Goal: Information Seeking & Learning: Understand process/instructions

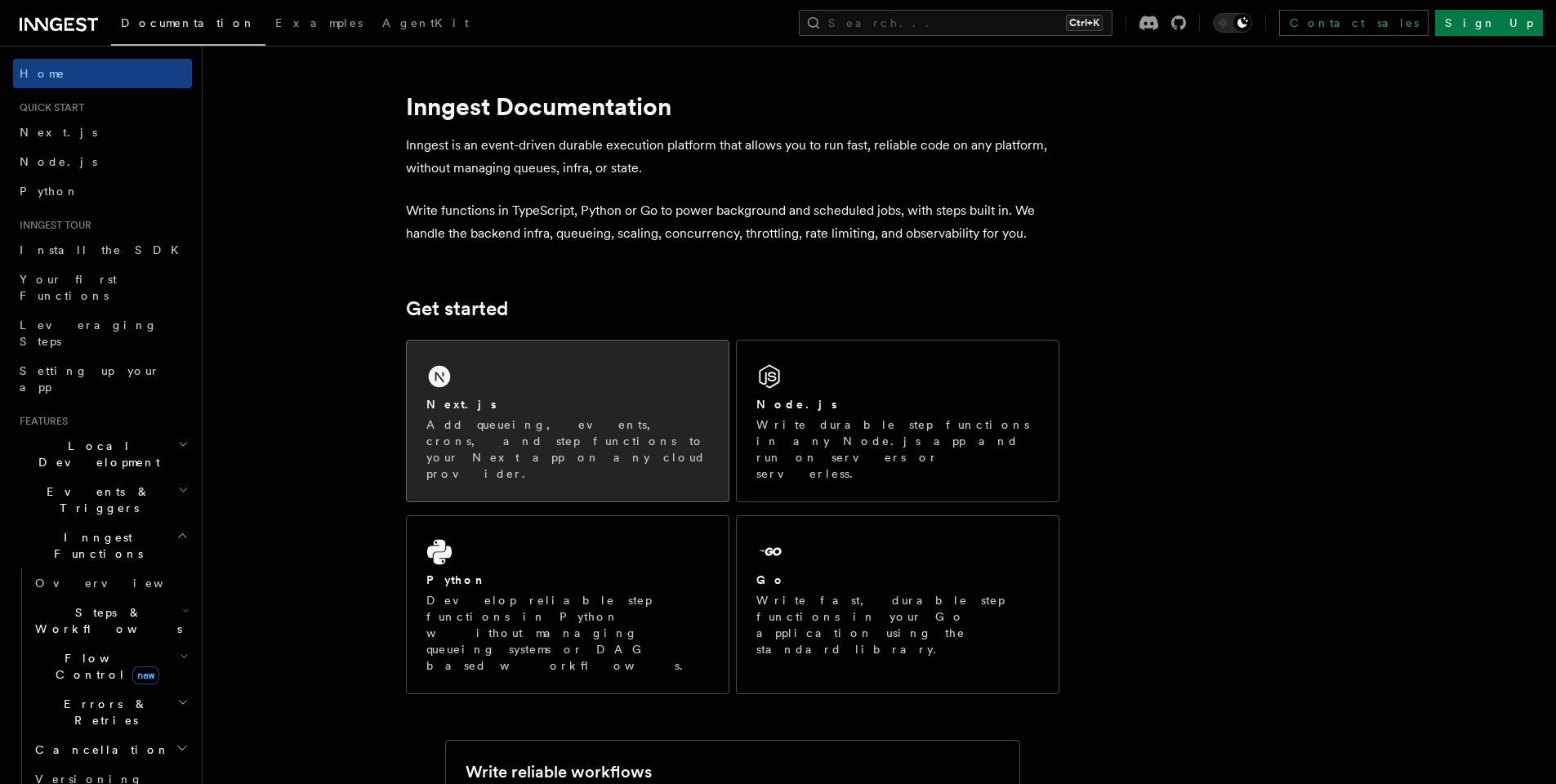
click at [634, 389] on div "Next.js Add queueing, events, crons, and step functions to your Next app on any…" at bounding box center [568, 421] width 322 height 161
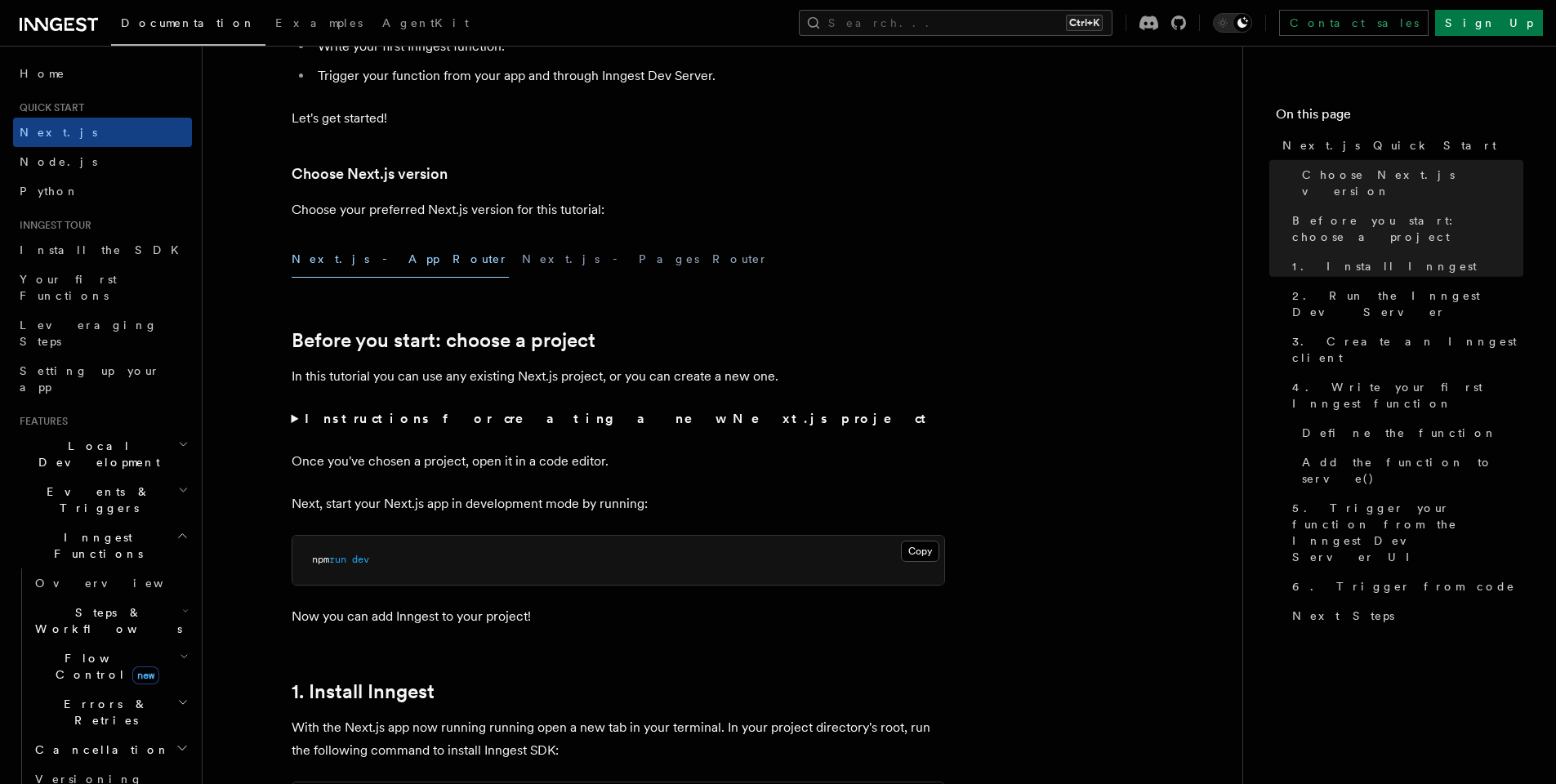
scroll to position [294, 0]
click at [345, 263] on button "Next.js - App Router" at bounding box center [400, 260] width 217 height 37
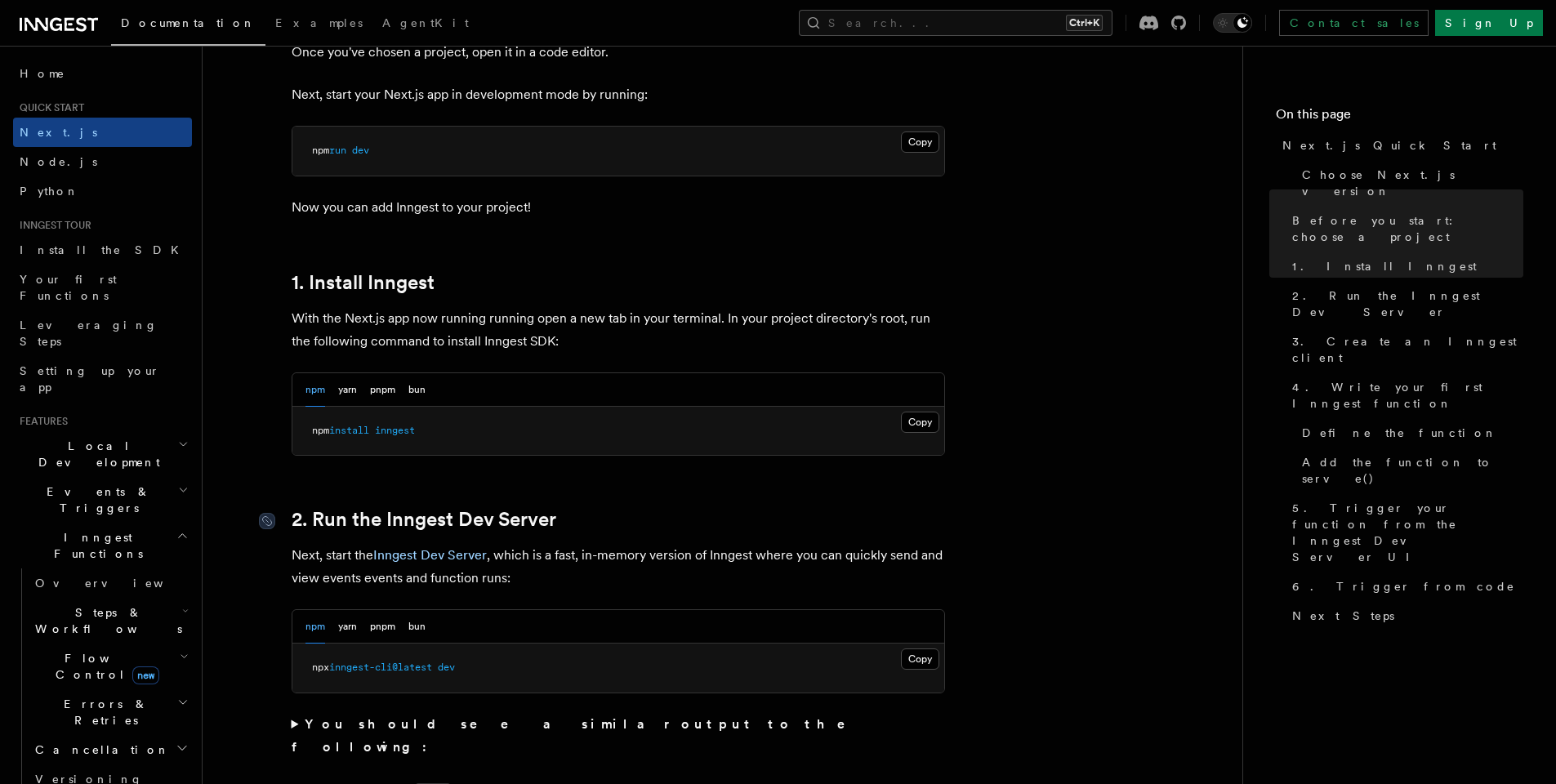
scroll to position [784, 0]
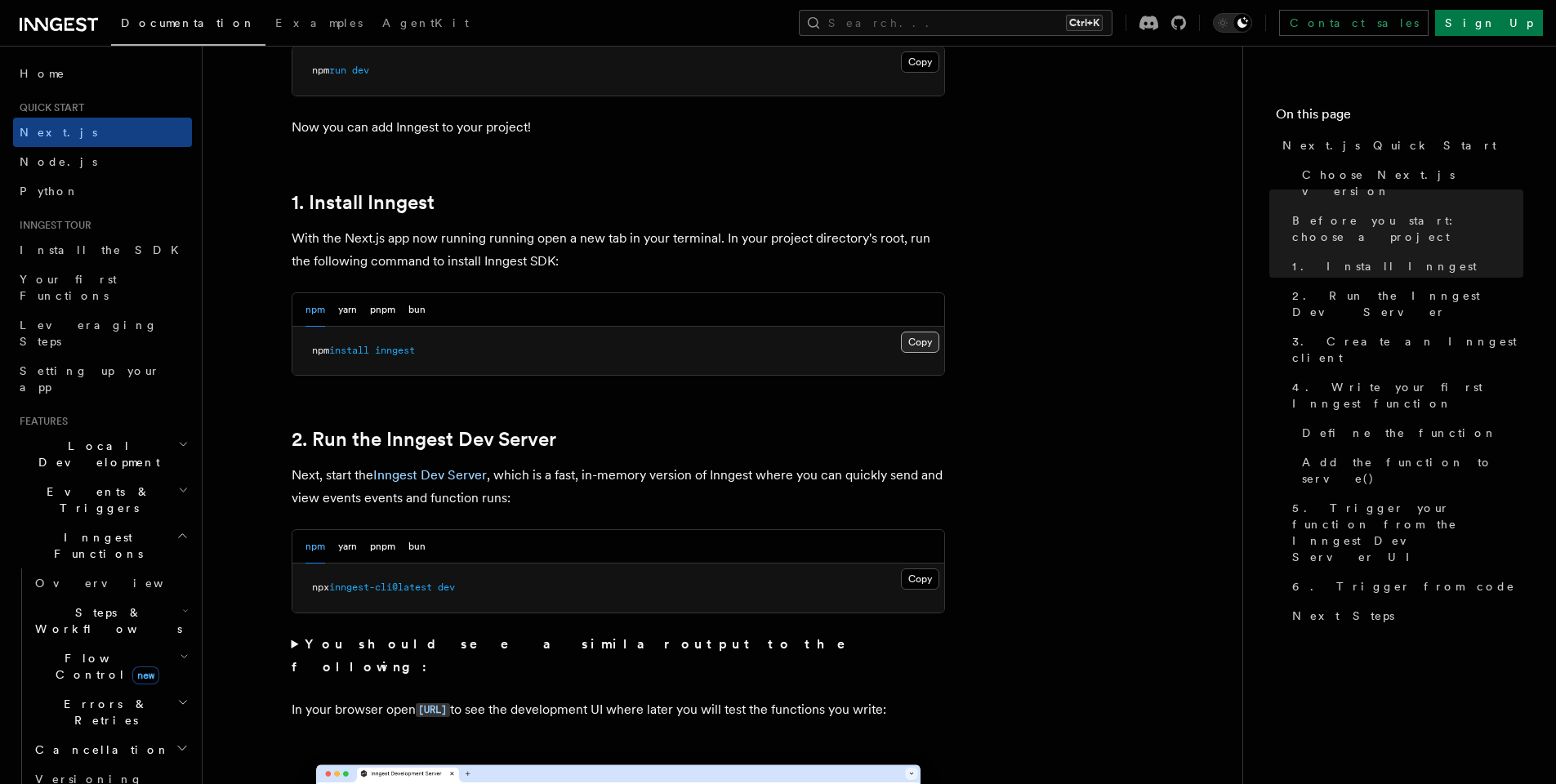
click at [918, 343] on button "Copy Copied" at bounding box center [920, 342] width 39 height 22
click at [1420, 627] on nav "On this page Next.js Quick Start Choose Next.js version Before you start: choos…" at bounding box center [1399, 415] width 313 height 738
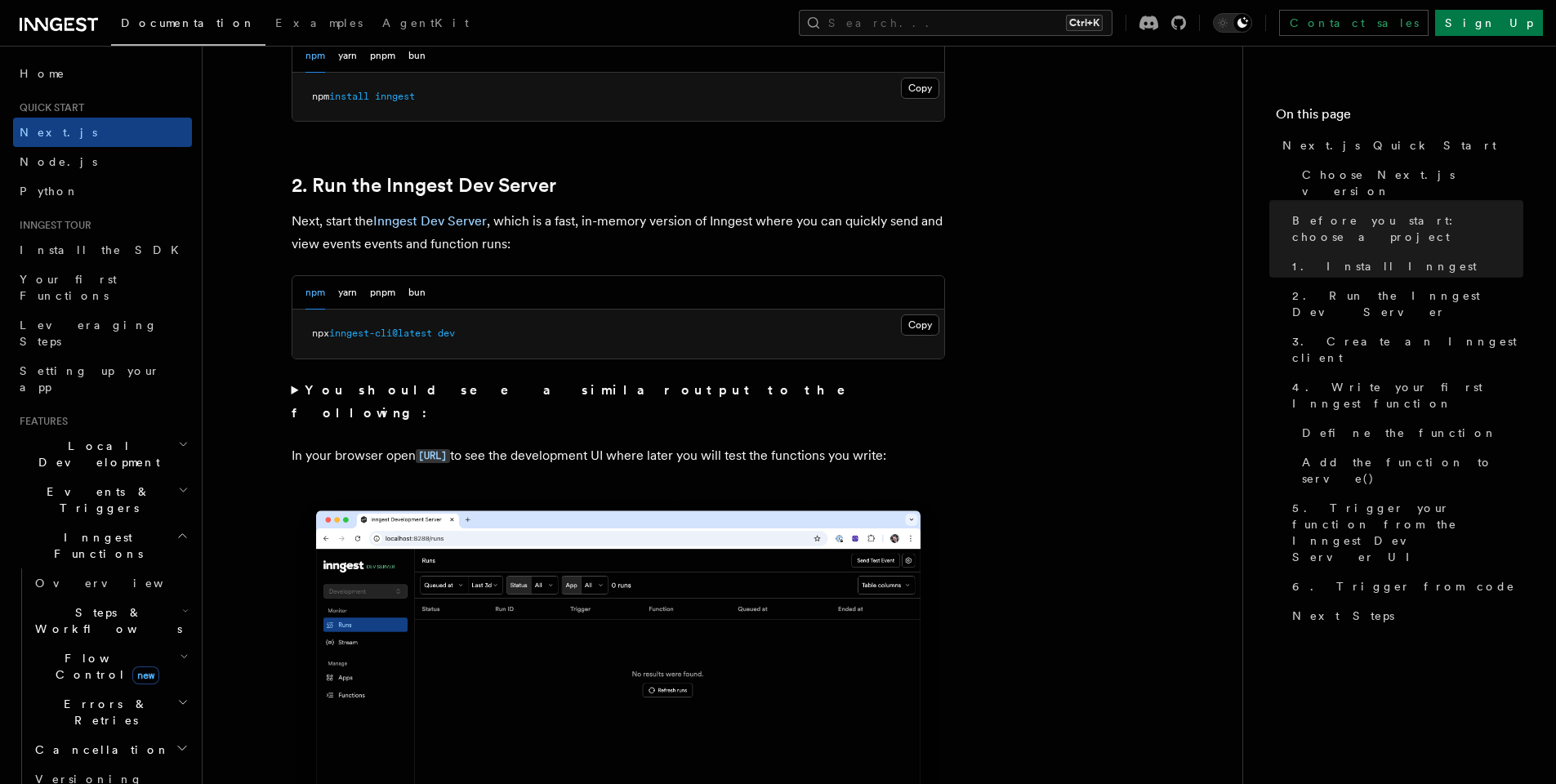
scroll to position [1078, 0]
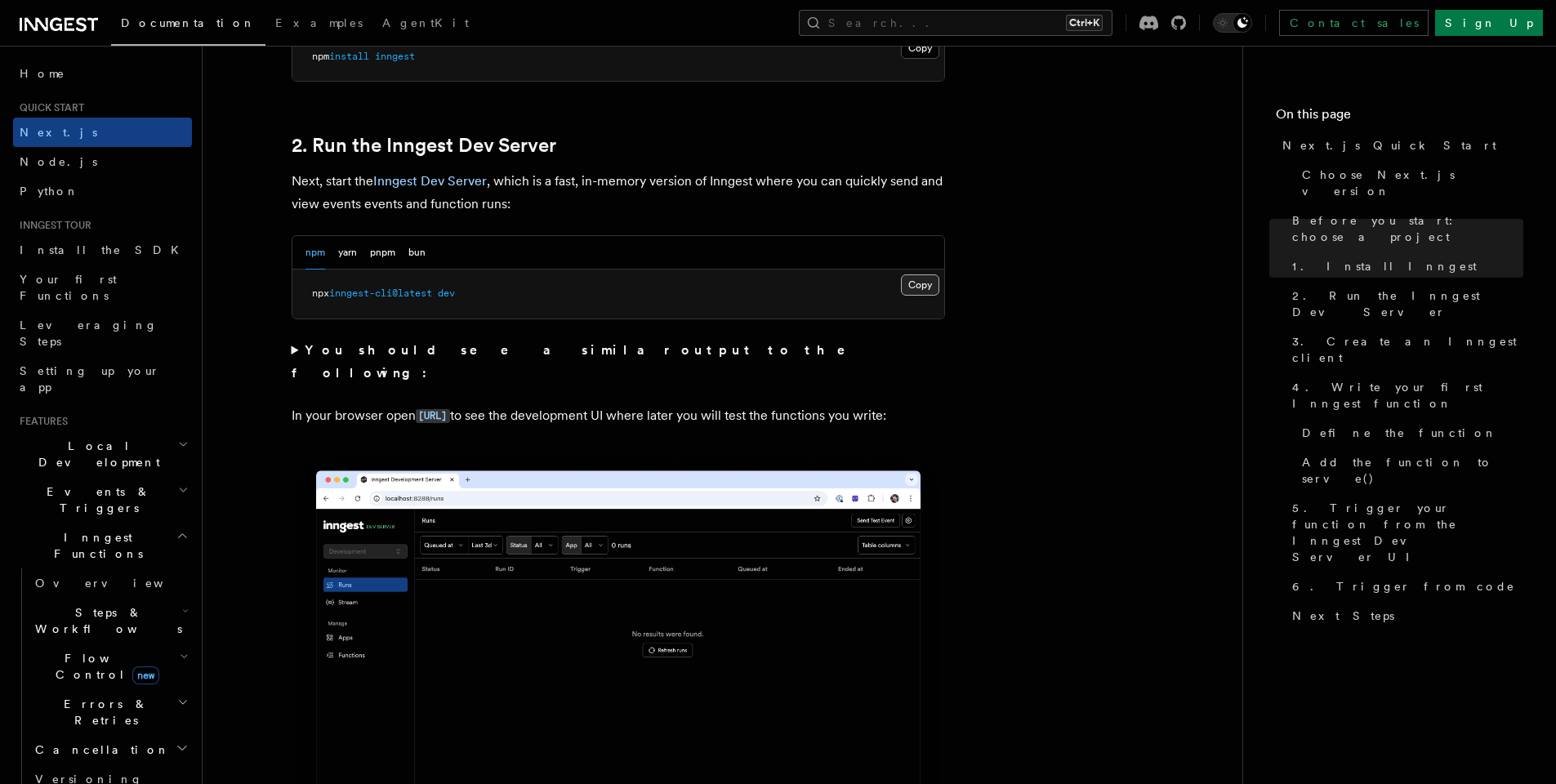
click at [919, 282] on button "Copy Copied" at bounding box center [920, 285] width 39 height 22
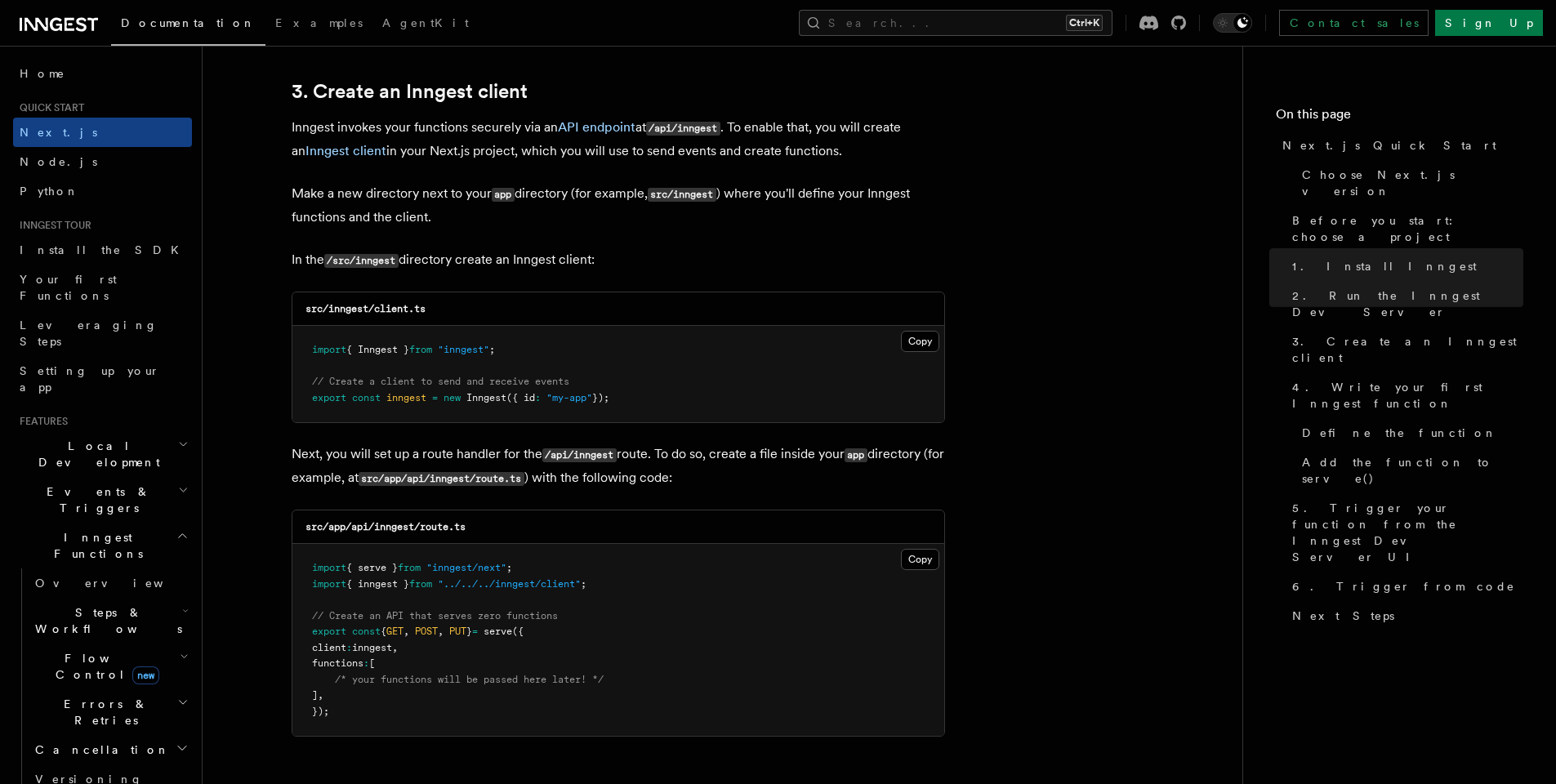
scroll to position [1960, 0]
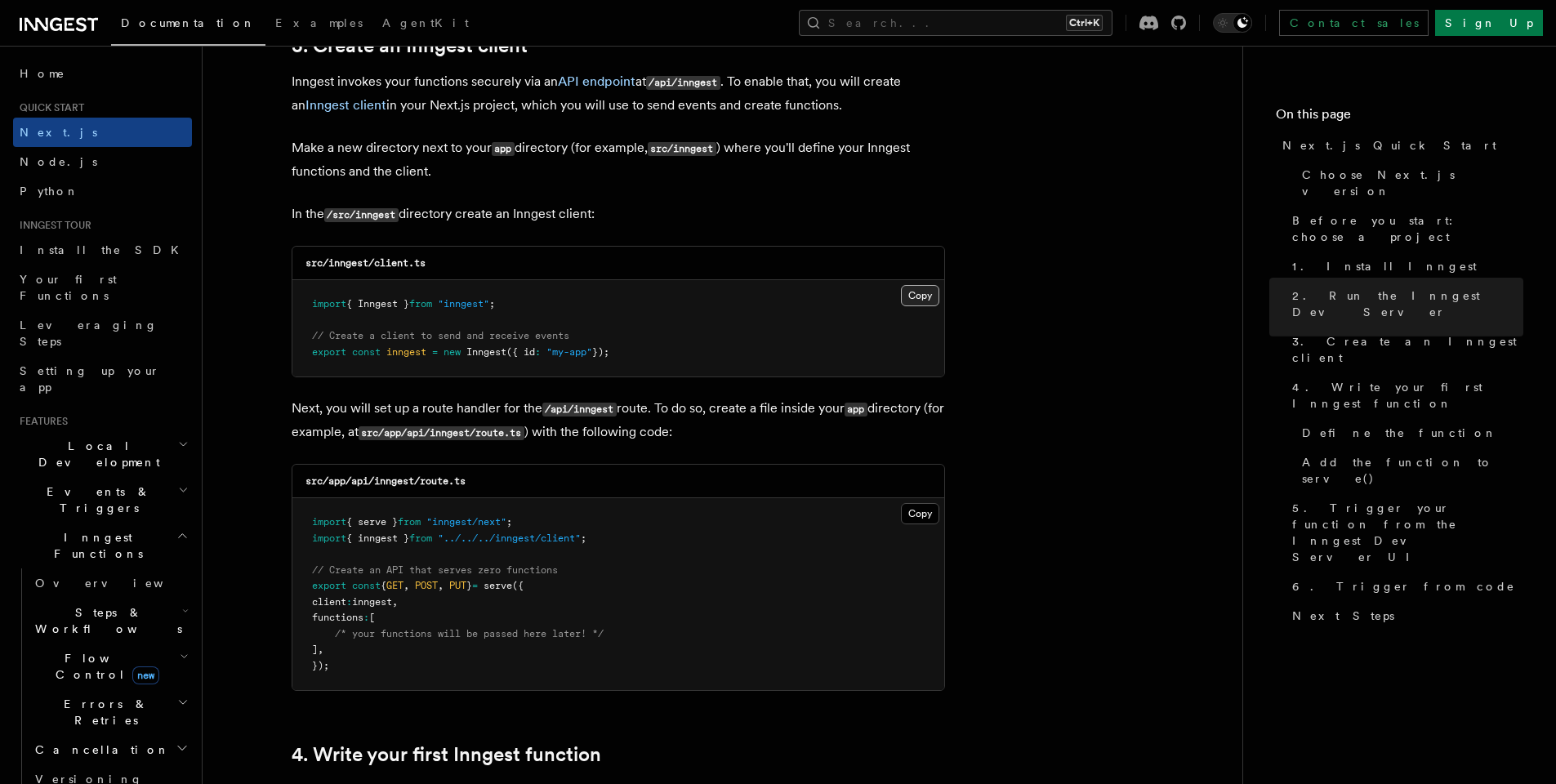
click at [910, 297] on button "Copy Copied" at bounding box center [920, 295] width 39 height 22
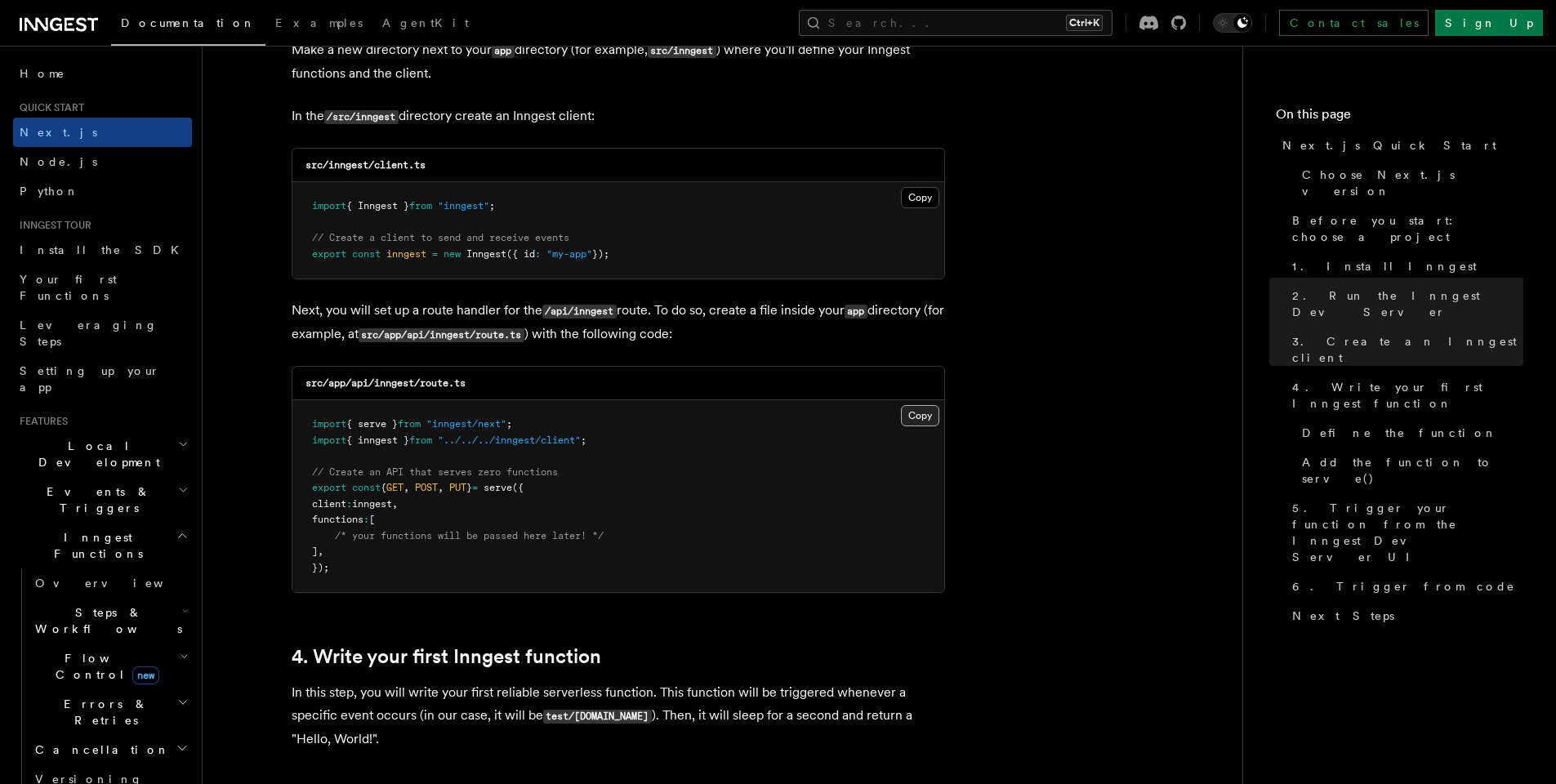
click at [916, 417] on button "Copy Copied" at bounding box center [920, 416] width 39 height 22
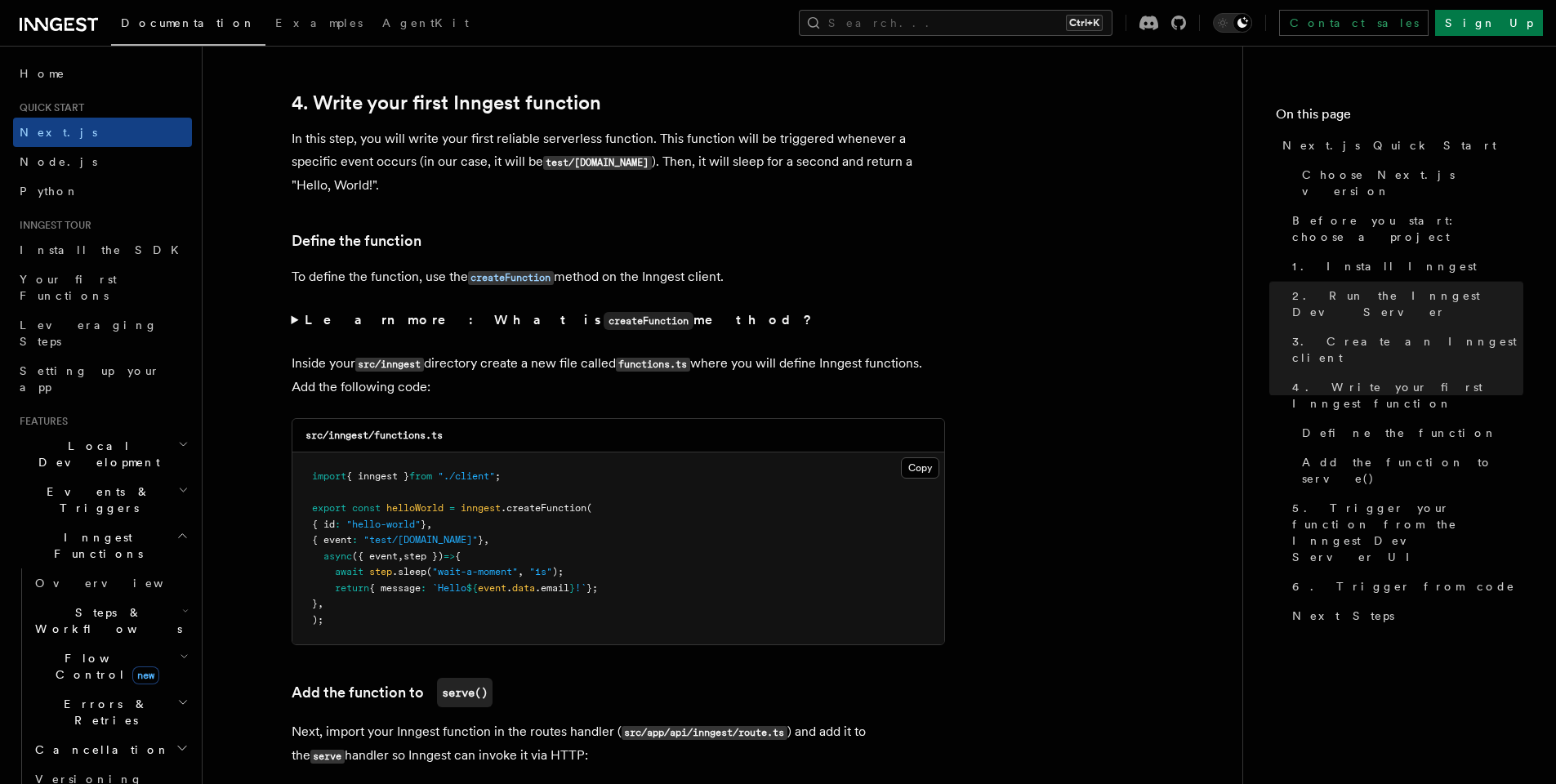
scroll to position [2744, 0]
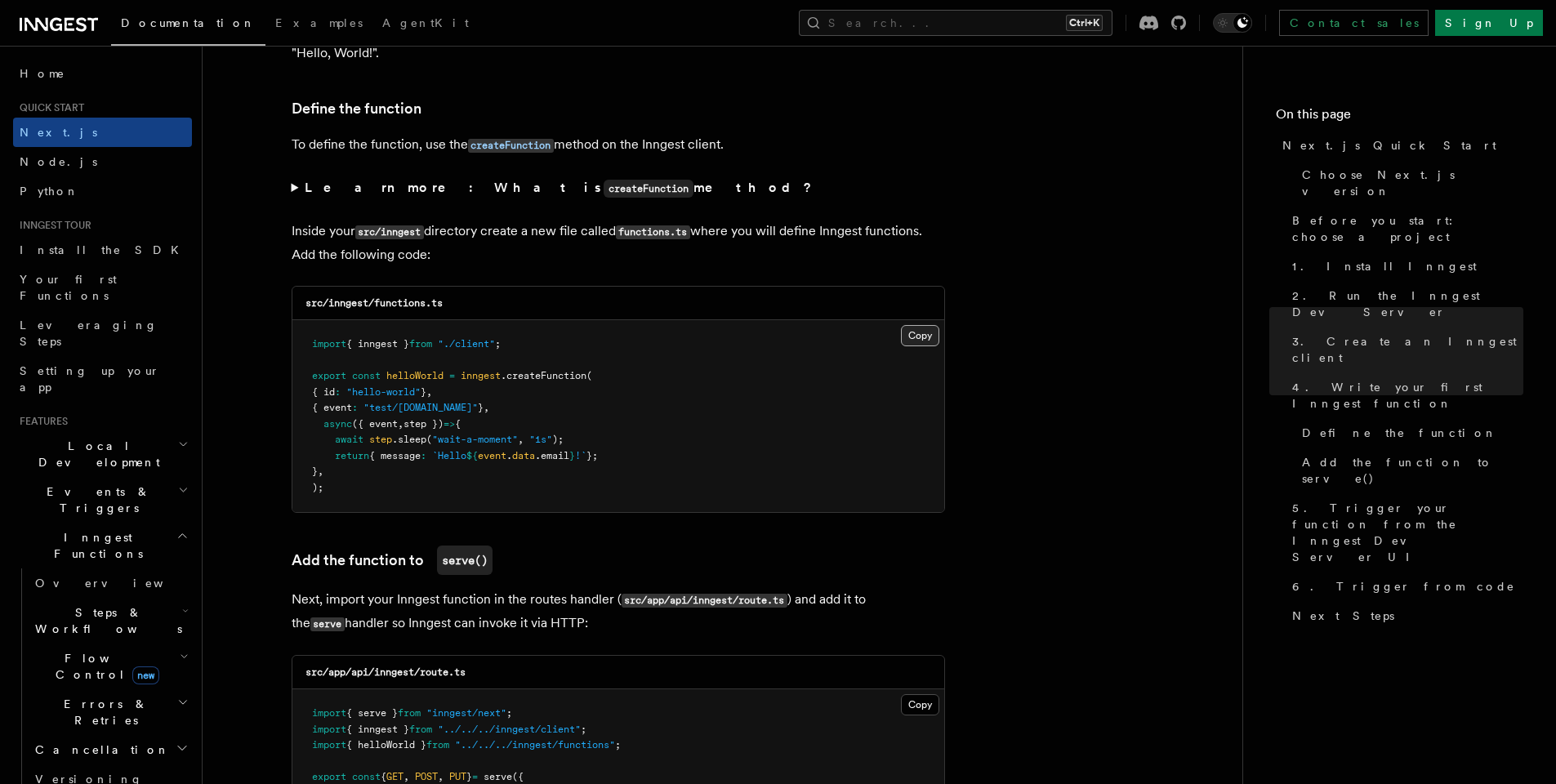
click at [929, 334] on button "Copy Copied" at bounding box center [920, 336] width 39 height 22
